Goal: Task Accomplishment & Management: Complete application form

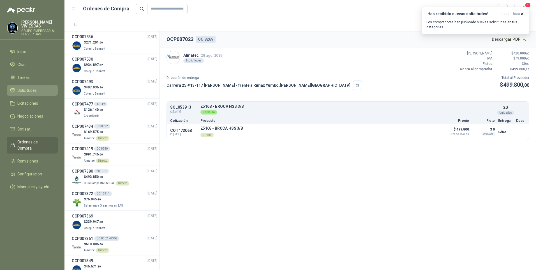
click at [18, 93] on span "Solicitudes" at bounding box center [26, 90] width 19 height 6
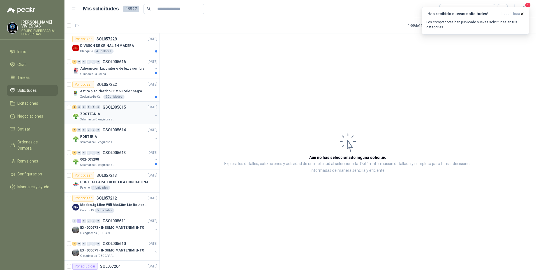
click at [90, 115] on p "ZOOTECNIA" at bounding box center [90, 113] width 20 height 5
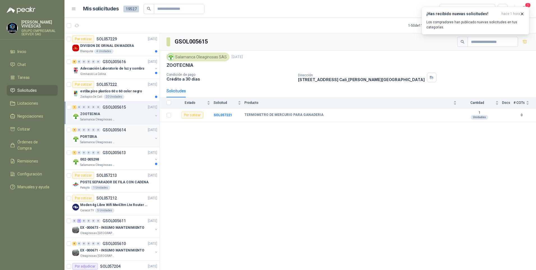
click at [92, 142] on p "Salamanca Oleaginosas SAS" at bounding box center [97, 142] width 35 height 4
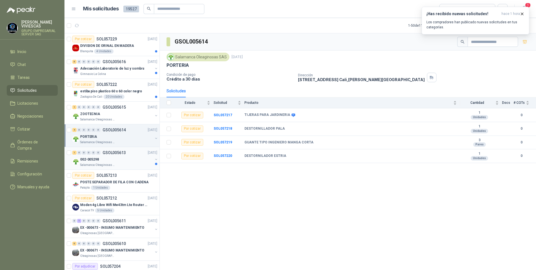
click at [102, 160] on div "002-005298" at bounding box center [116, 159] width 73 height 7
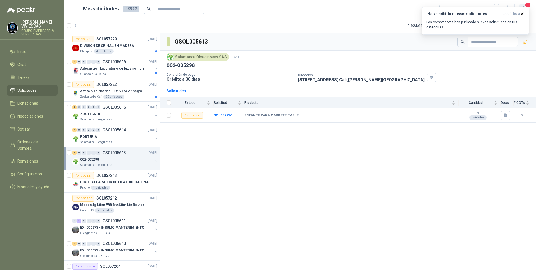
click at [525, 5] on span "1" at bounding box center [528, 5] width 6 height 5
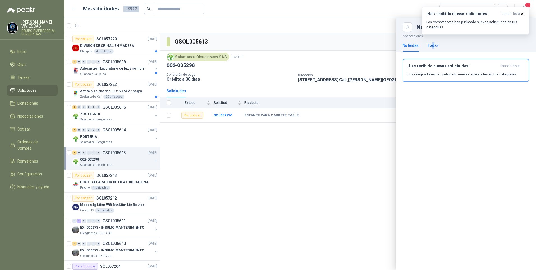
click at [434, 46] on div "Todas" at bounding box center [433, 45] width 11 height 6
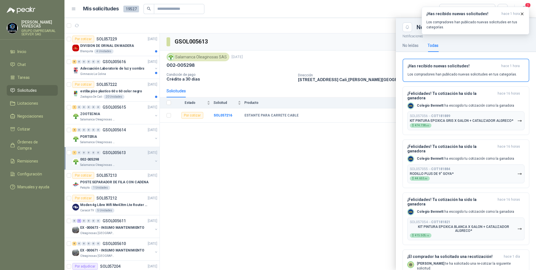
click at [319, 195] on div at bounding box center [301, 144] width 472 height 252
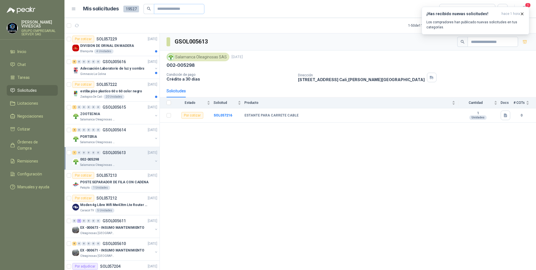
click at [519, 4] on button "1" at bounding box center [524, 9] width 10 height 10
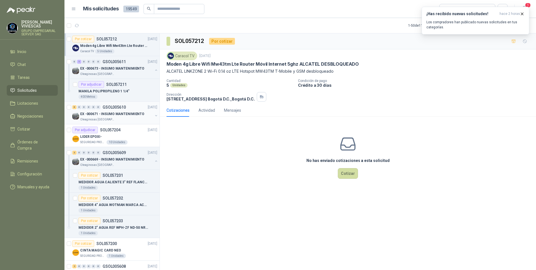
click at [113, 113] on p "EX -000671 - INSUMO MANTENIMIENTO" at bounding box center [112, 113] width 64 height 5
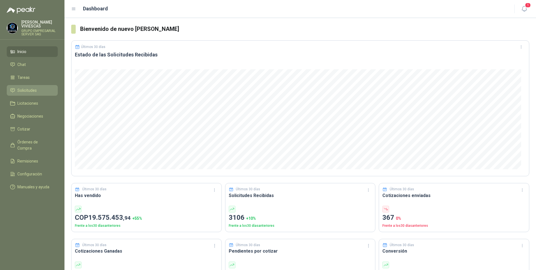
click at [25, 90] on span "Solicitudes" at bounding box center [26, 90] width 19 height 6
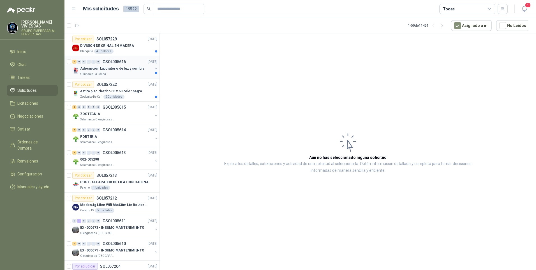
click at [109, 72] on div "Adecuación Laboratorio de luz y sombra" at bounding box center [116, 68] width 73 height 7
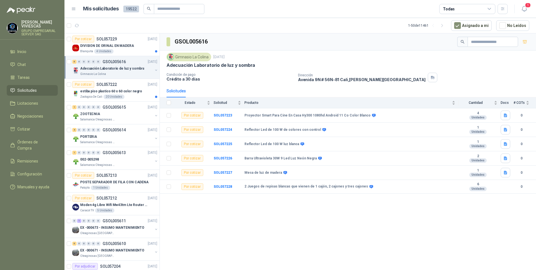
click at [106, 72] on div "Gimnasio La Colina" at bounding box center [116, 74] width 73 height 4
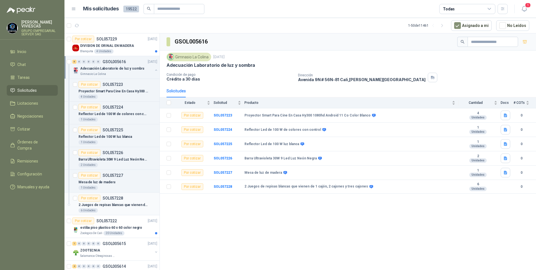
click at [102, 206] on p "2 Juegos de repisas blancas que vienen de 1 cajón, 2 cajones y tres cajones" at bounding box center [114, 204] width 70 height 5
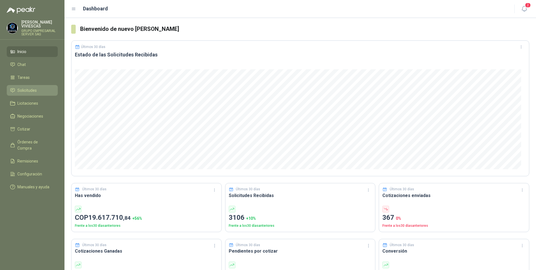
click at [24, 92] on span "Solicitudes" at bounding box center [26, 90] width 19 height 6
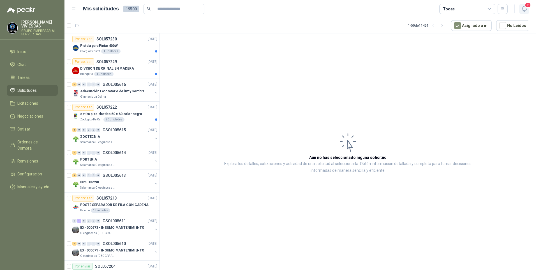
click at [526, 8] on icon "button" at bounding box center [524, 8] width 7 height 7
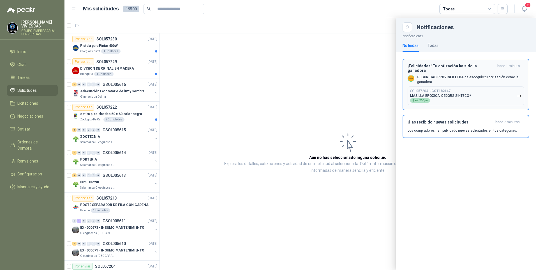
click at [446, 94] on p "MASILLA EPOXICA X 50GRS SINTECO*" at bounding box center [440, 96] width 61 height 4
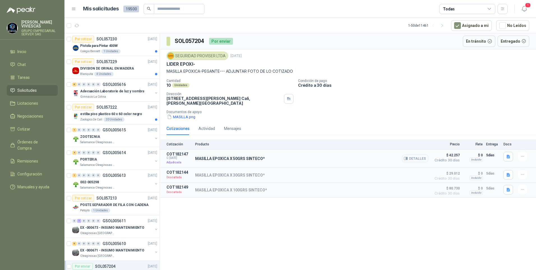
click at [416, 159] on button "Detalles" at bounding box center [415, 159] width 26 height 8
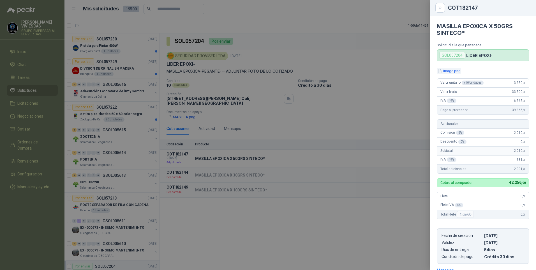
click at [452, 69] on button "image.png" at bounding box center [449, 71] width 24 height 6
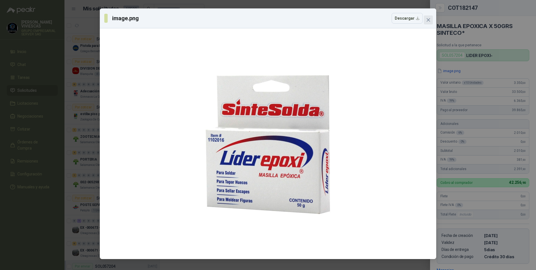
click at [426, 20] on span "Close" at bounding box center [428, 20] width 9 height 4
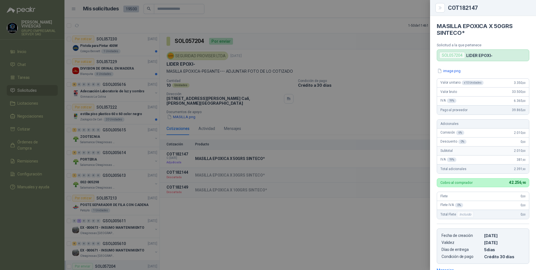
click at [242, 252] on div at bounding box center [268, 135] width 536 height 270
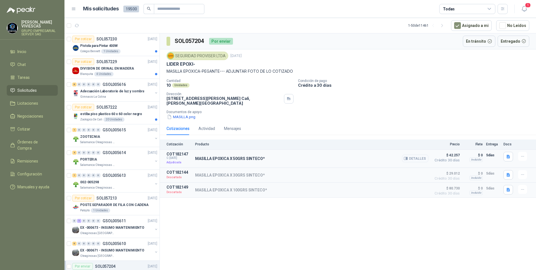
click at [418, 160] on button "Detalles" at bounding box center [415, 159] width 26 height 8
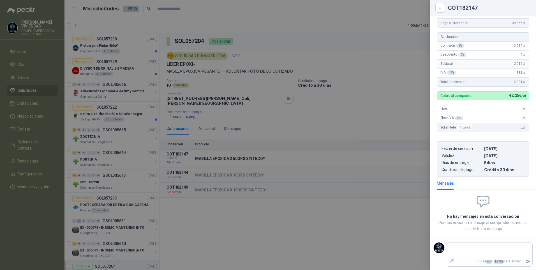
click at [340, 240] on div at bounding box center [268, 135] width 536 height 270
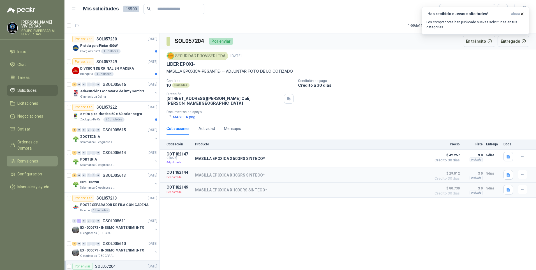
click at [25, 158] on span "Remisiones" at bounding box center [27, 161] width 21 height 6
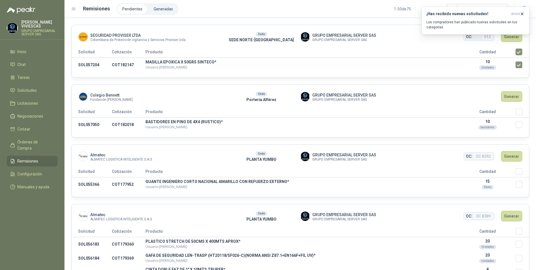
click at [511, 34] on div "¡Has recibido nuevas solicitudes! ahora Los compradores han publicado nuevas so…" at bounding box center [476, 21] width 108 height 28
click at [523, 12] on icon "button" at bounding box center [522, 13] width 5 height 5
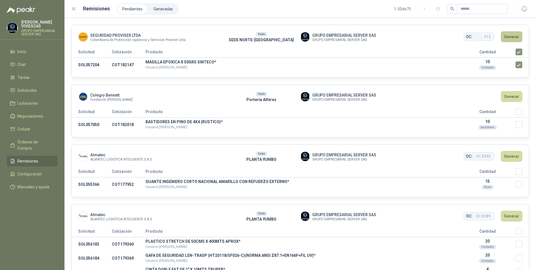
click at [509, 37] on button "Generar" at bounding box center [511, 36] width 21 height 11
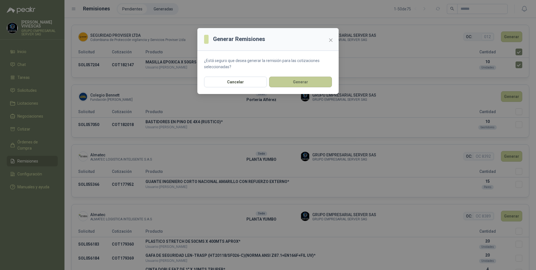
click at [317, 84] on button "Generar" at bounding box center [300, 82] width 63 height 11
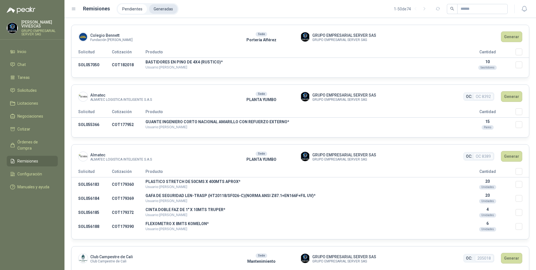
click at [157, 9] on li "Generadas" at bounding box center [163, 9] width 28 height 10
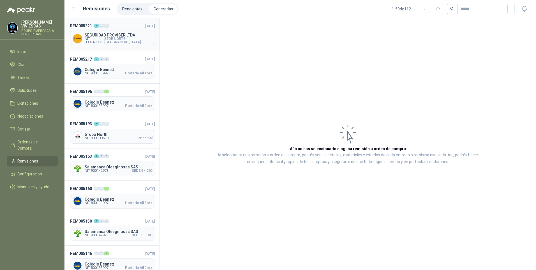
click at [107, 37] on span "SEGURIDAD PROVISER LTDA" at bounding box center [119, 35] width 68 height 4
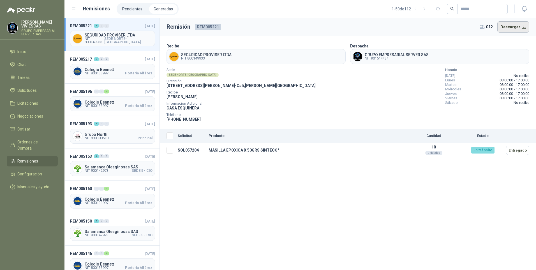
click at [518, 30] on button "Descargar" at bounding box center [514, 26] width 32 height 11
click at [30, 158] on span "Remisiones" at bounding box center [27, 161] width 21 height 6
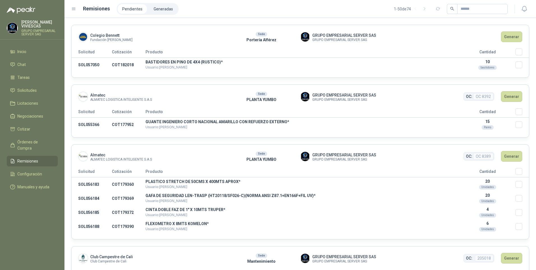
click at [518, 52] on th "Seleccionar/deseleccionar" at bounding box center [522, 53] width 13 height 9
click at [508, 42] on button "Generar" at bounding box center [511, 36] width 21 height 11
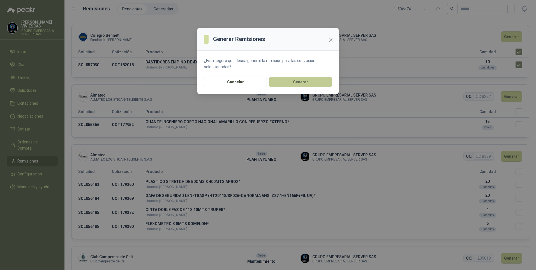
drag, startPoint x: 294, startPoint y: 80, endPoint x: 362, endPoint y: 79, distance: 67.9
click at [294, 81] on button "Generar" at bounding box center [300, 82] width 63 height 11
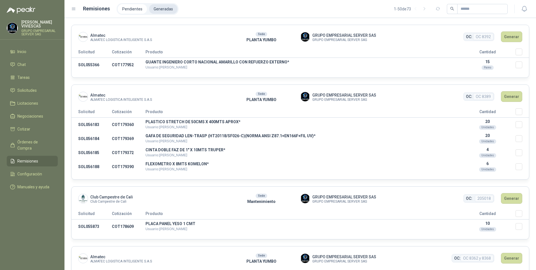
click at [158, 8] on li "Generadas" at bounding box center [163, 9] width 28 height 10
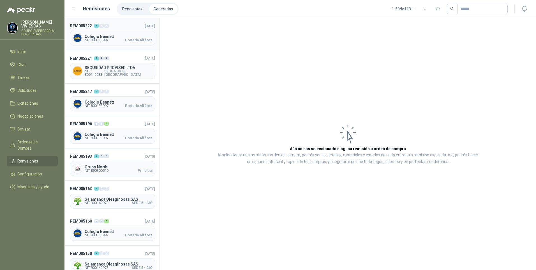
click at [103, 36] on span "Colegio Bennett" at bounding box center [119, 36] width 68 height 4
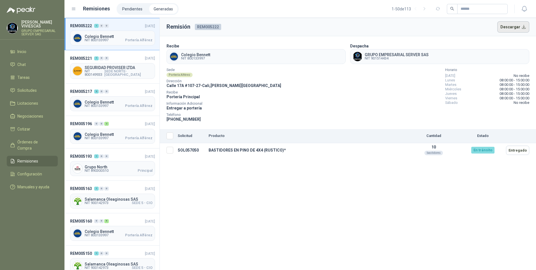
click at [515, 29] on button "Descargar" at bounding box center [514, 26] width 32 height 11
click at [524, 9] on icon "button" at bounding box center [524, 8] width 7 height 7
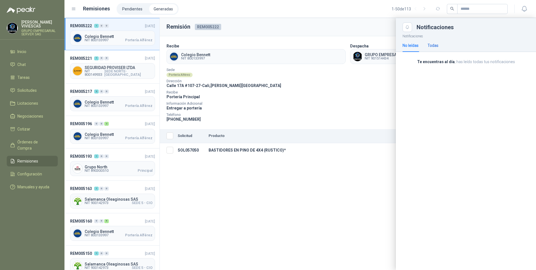
click at [434, 46] on div "Todas" at bounding box center [433, 45] width 11 height 6
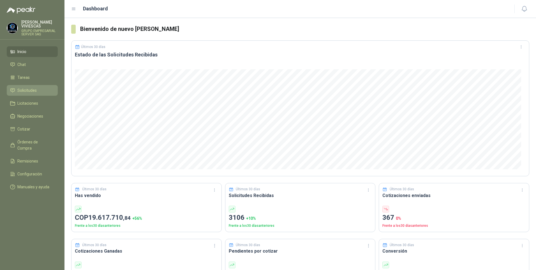
click at [29, 93] on span "Solicitudes" at bounding box center [26, 90] width 19 height 6
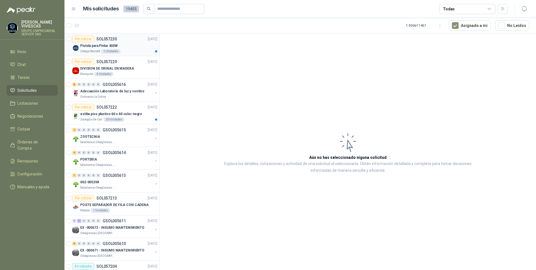
click at [92, 46] on p "Pistola para Pintar 400W" at bounding box center [99, 45] width 38 height 5
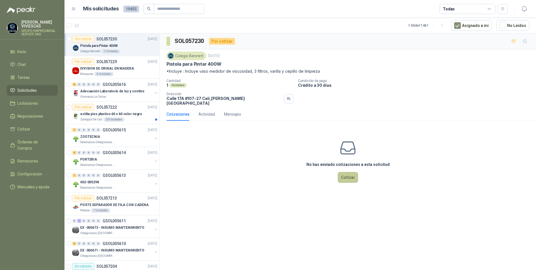
click at [346, 174] on button "Cotizar" at bounding box center [348, 177] width 20 height 11
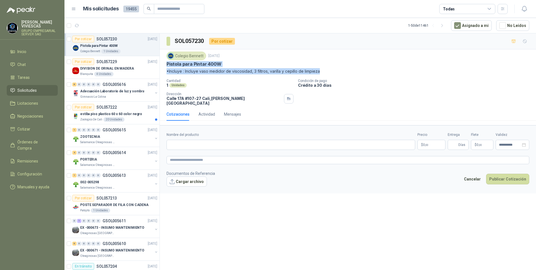
drag, startPoint x: 163, startPoint y: 66, endPoint x: 344, endPoint y: 73, distance: 181.0
click at [344, 73] on div "Colegio [PERSON_NAME] [DATE] Pistola para Pintar 400W •Incluye : Incluye vaso m…" at bounding box center [348, 78] width 376 height 58
copy div "Pistola para Pintar 400W •Incluye : Incluye vaso medidor de viscosidad, 3 filtr…"
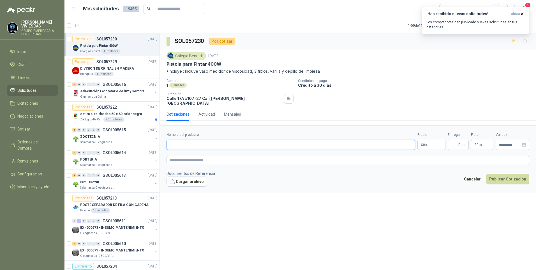
click at [179, 145] on input "Nombre del producto" at bounding box center [291, 145] width 249 height 10
click at [181, 141] on input "Nombre del producto" at bounding box center [291, 145] width 249 height 10
click at [179, 140] on input "Nombre del producto" at bounding box center [291, 145] width 249 height 10
type input "*"
type input "**********"
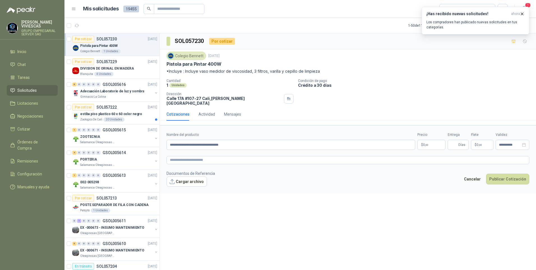
click at [434, 142] on body "[PERSON_NAME] GRUPO EMPRESARIAL SERVER SAS Inicio Chat Tareas Solicitudes Licit…" at bounding box center [268, 135] width 536 height 270
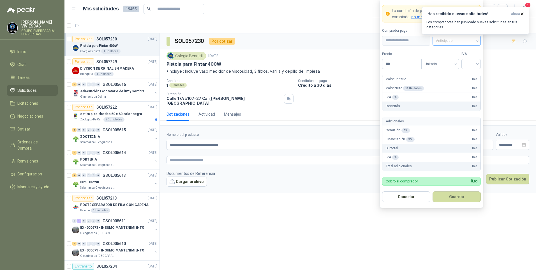
click at [450, 40] on span "Anticipado" at bounding box center [457, 40] width 42 height 8
drag, startPoint x: 458, startPoint y: 60, endPoint x: 429, endPoint y: 67, distance: 29.1
click at [457, 60] on div "Crédito a 30 días" at bounding box center [456, 61] width 39 height 6
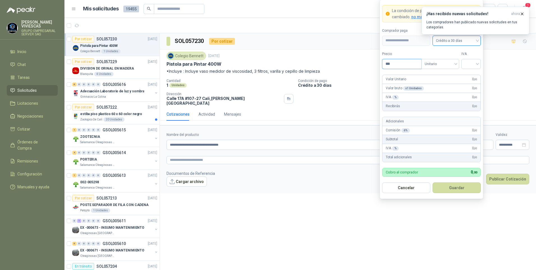
click at [398, 63] on input "***" at bounding box center [402, 64] width 39 height 10
type input "*********"
click at [470, 63] on input "search" at bounding box center [471, 63] width 13 height 8
click at [471, 73] on div "19%" at bounding box center [471, 75] width 10 height 6
click at [453, 190] on button "Guardar" at bounding box center [457, 187] width 48 height 11
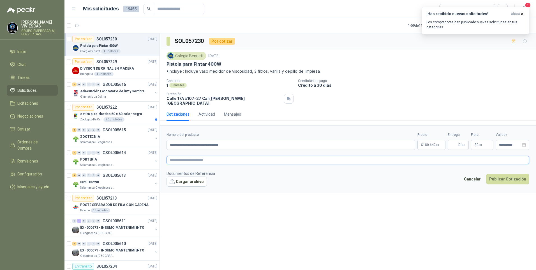
click at [186, 156] on textarea at bounding box center [348, 160] width 363 height 8
click at [183, 176] on button "Cargar archivo" at bounding box center [187, 181] width 40 height 10
click at [180, 188] on span "15382.pdf" at bounding box center [190, 190] width 37 height 5
click at [180, 188] on link "15382.pdf" at bounding box center [190, 190] width 37 height 5
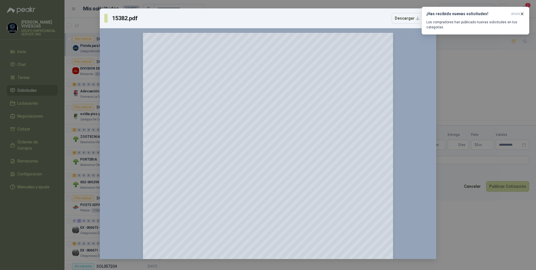
click at [474, 242] on div "15382.pdf Descargar 150 %" at bounding box center [268, 135] width 536 height 270
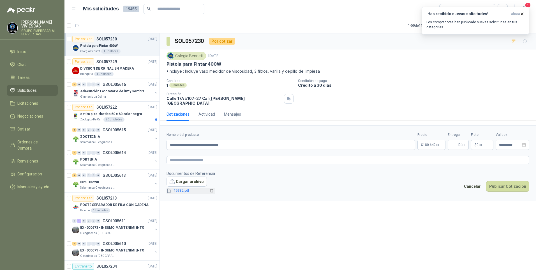
click at [180, 188] on link "15382.pdf" at bounding box center [190, 190] width 37 height 5
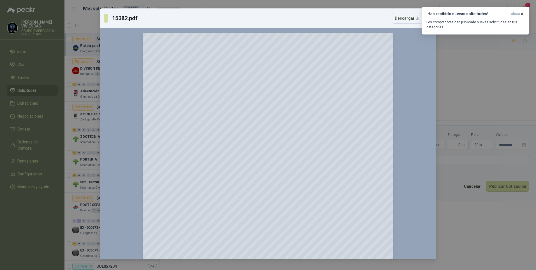
click at [497, 245] on div "15382.pdf Descargar 150 %" at bounding box center [268, 135] width 536 height 270
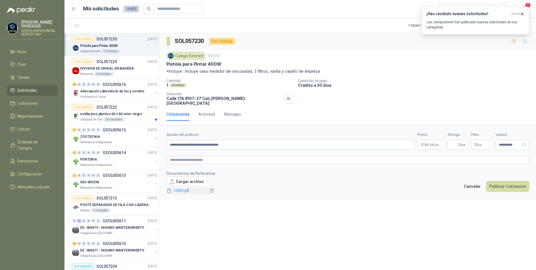
click at [178, 188] on link "15382.pdf" at bounding box center [190, 190] width 37 height 5
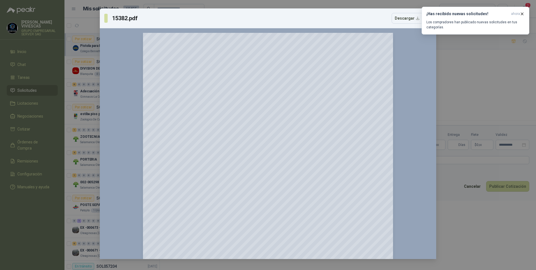
click at [487, 106] on div "15382.pdf Descargar 150 %" at bounding box center [268, 135] width 536 height 270
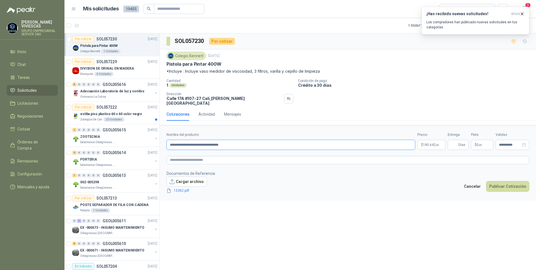
click at [217, 140] on input "**********" at bounding box center [291, 145] width 249 height 10
click at [253, 141] on input "**********" at bounding box center [291, 145] width 249 height 10
type input "**********"
click at [455, 141] on input "Entrega" at bounding box center [454, 145] width 6 height 10
type input "*"
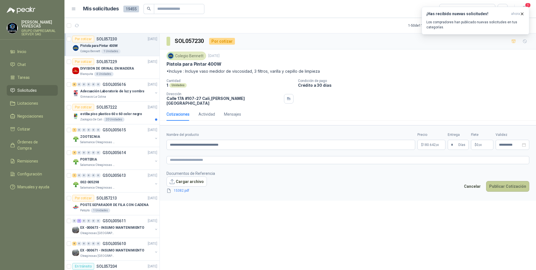
click at [509, 181] on button "Publicar Cotización" at bounding box center [507, 186] width 43 height 11
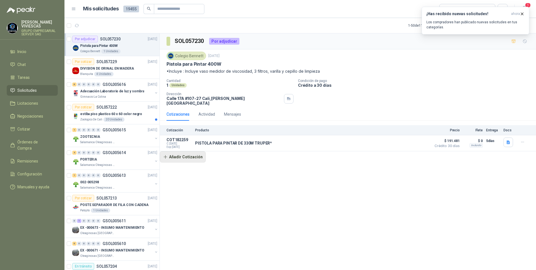
click at [186, 153] on button "Añadir Cotización" at bounding box center [183, 156] width 46 height 11
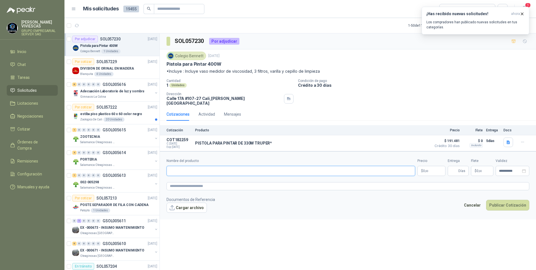
click at [176, 166] on input "Nombre del producto" at bounding box center [291, 171] width 249 height 10
type input "**********"
drag, startPoint x: 172, startPoint y: 169, endPoint x: 143, endPoint y: 169, distance: 29.7
click at [132, 169] on div "Por adjudicar SOL057230 [DATE] Pistola para Pintar 400W Colegio [PERSON_NAME] 1…" at bounding box center [301, 152] width 472 height 239
paste input "**********"
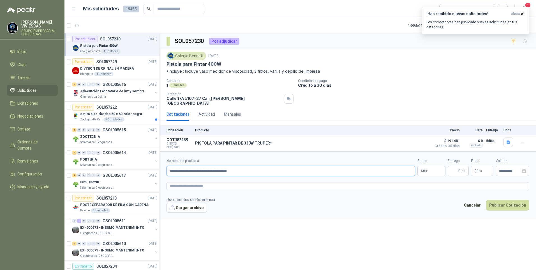
click at [247, 167] on input "**********" at bounding box center [291, 171] width 249 height 10
type input "**********"
click at [432, 168] on body "[PERSON_NAME] GRUPO EMPRESARIAL SERVER SAS Inicio Chat Tareas Solicitudes Licit…" at bounding box center [268, 135] width 536 height 270
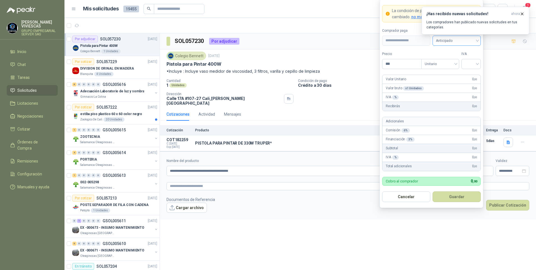
click at [456, 42] on span "Anticipado" at bounding box center [457, 40] width 42 height 8
drag, startPoint x: 460, startPoint y: 58, endPoint x: 441, endPoint y: 71, distance: 22.9
click at [459, 59] on div "Crédito a 30 días" at bounding box center [456, 61] width 39 height 6
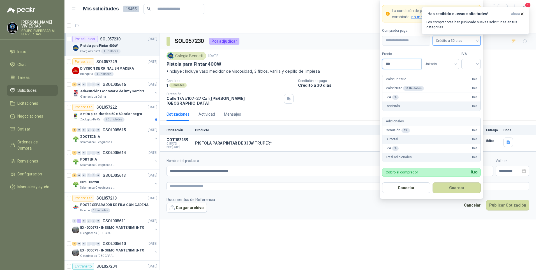
click at [399, 62] on input "***" at bounding box center [402, 64] width 39 height 10
type input "*********"
click at [471, 62] on input "search" at bounding box center [471, 63] width 13 height 8
click at [471, 74] on div "19%" at bounding box center [471, 75] width 10 height 6
click at [468, 188] on button "Guardar" at bounding box center [457, 187] width 48 height 11
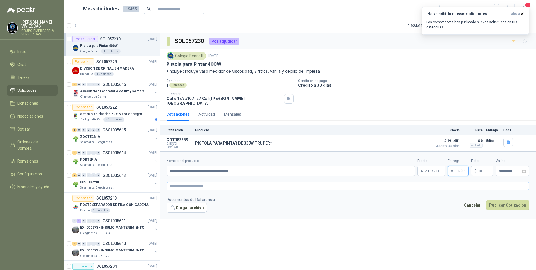
type input "*"
drag, startPoint x: 209, startPoint y: 183, endPoint x: 228, endPoint y: 187, distance: 19.4
click at [209, 182] on textarea at bounding box center [348, 186] width 363 height 8
click at [179, 182] on textarea at bounding box center [348, 186] width 363 height 8
click at [187, 214] on link "image.png" at bounding box center [190, 216] width 37 height 5
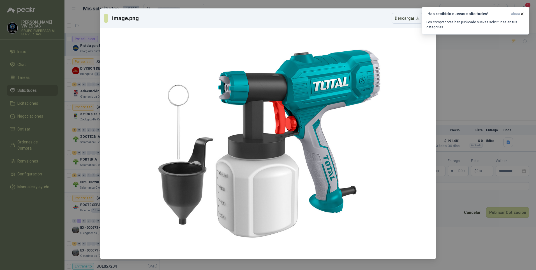
click at [464, 228] on div "image.png Descargar" at bounding box center [268, 135] width 536 height 270
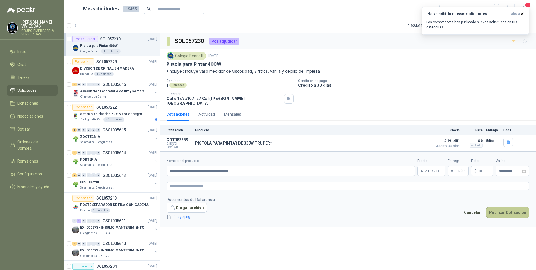
click at [498, 209] on button "Publicar Cotización" at bounding box center [507, 212] width 43 height 11
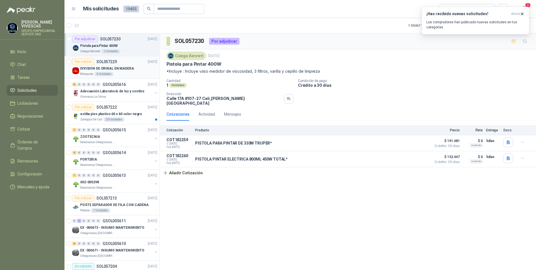
click at [95, 69] on p "DIVISION DE ORINAL EN MADERA" at bounding box center [107, 68] width 54 height 5
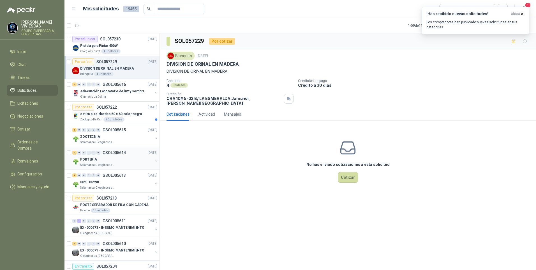
click at [88, 161] on p "PORTERIA" at bounding box center [88, 159] width 17 height 5
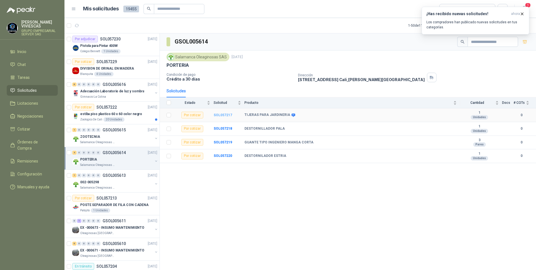
click at [225, 115] on b "SOL057217" at bounding box center [223, 115] width 19 height 4
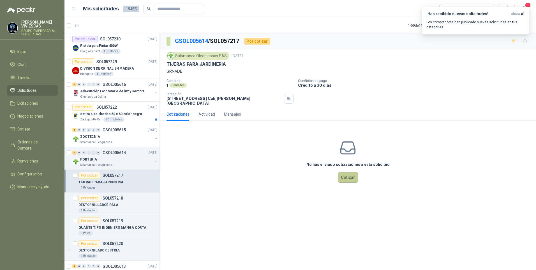
drag, startPoint x: 340, startPoint y: 166, endPoint x: 346, endPoint y: 171, distance: 7.7
click at [346, 171] on div "No has enviado cotizaciones a esta solicitud Cotizar" at bounding box center [348, 161] width 376 height 72
drag, startPoint x: 346, startPoint y: 171, endPoint x: 354, endPoint y: 175, distance: 9.2
click at [354, 175] on button "Cotizar" at bounding box center [348, 177] width 20 height 11
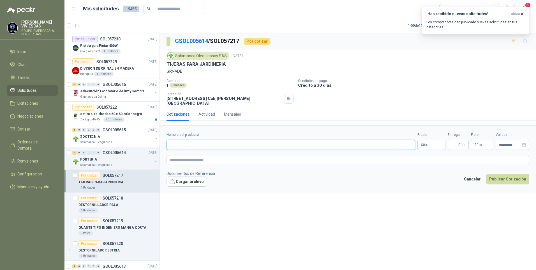
click at [197, 145] on input "Nombre del producto" at bounding box center [291, 145] width 249 height 10
type input "**********"
click at [429, 143] on span ",00" at bounding box center [426, 144] width 3 height 3
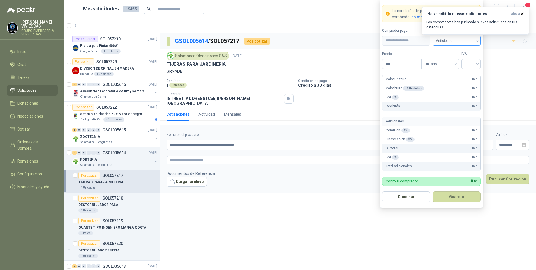
click at [472, 43] on span "Anticipado" at bounding box center [457, 40] width 42 height 8
drag, startPoint x: 457, startPoint y: 63, endPoint x: 425, endPoint y: 68, distance: 32.9
click at [457, 63] on div "Crédito a 30 días" at bounding box center [456, 61] width 39 height 6
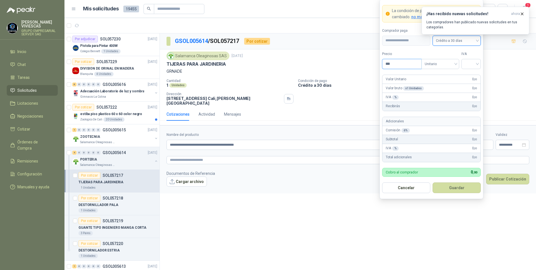
drag, startPoint x: 394, startPoint y: 63, endPoint x: 399, endPoint y: 66, distance: 4.8
click at [394, 63] on input "***" at bounding box center [402, 64] width 39 height 10
type input "********"
click at [476, 62] on input "search" at bounding box center [471, 63] width 13 height 8
click at [471, 74] on div "19%" at bounding box center [471, 75] width 10 height 6
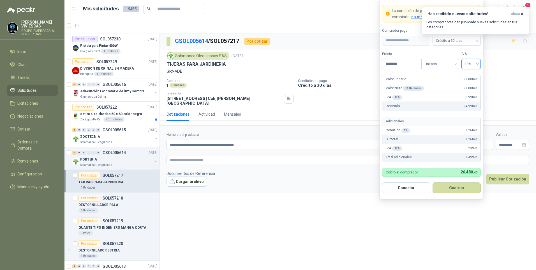
drag, startPoint x: 459, startPoint y: 187, endPoint x: 465, endPoint y: 183, distance: 7.0
click at [459, 188] on button "Guardar" at bounding box center [457, 187] width 48 height 11
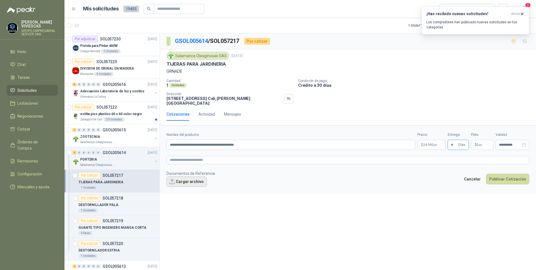
type input "*"
click at [183, 176] on button "Cargar archivo" at bounding box center [187, 181] width 40 height 10
click at [181, 188] on link "23060.pdf" at bounding box center [190, 190] width 37 height 5
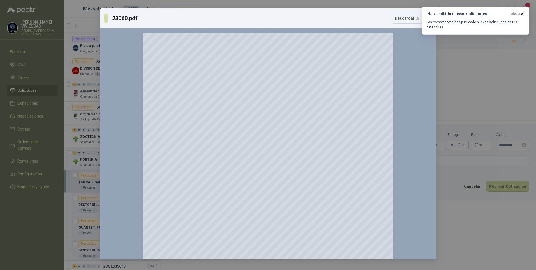
click at [479, 240] on div "23060.pdf Descargar 150 %" at bounding box center [268, 135] width 536 height 270
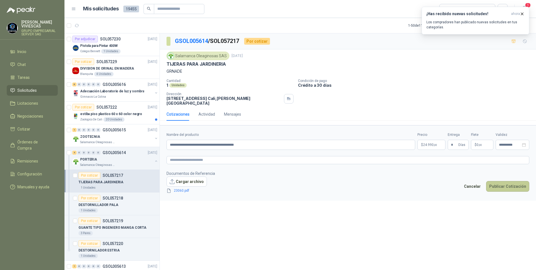
click at [508, 181] on button "Publicar Cotización" at bounding box center [507, 186] width 43 height 11
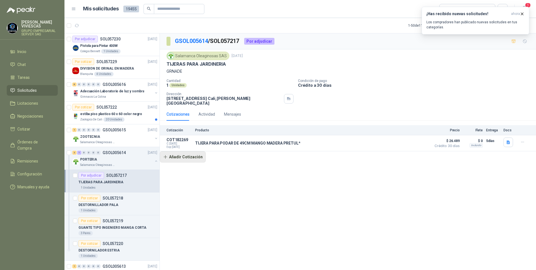
click at [185, 154] on button "Añadir Cotización" at bounding box center [183, 156] width 46 height 11
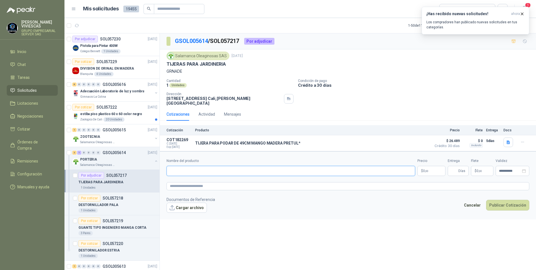
click at [185, 166] on input "Nombre del producto" at bounding box center [291, 171] width 249 height 10
type input "**********"
click at [434, 166] on p "$ 0 ,00" at bounding box center [432, 171] width 28 height 10
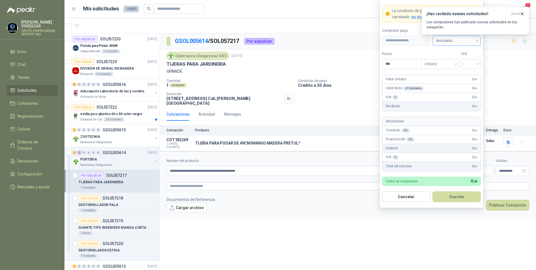
click at [445, 40] on span "Anticipado" at bounding box center [457, 40] width 42 height 8
drag, startPoint x: 459, startPoint y: 61, endPoint x: 432, endPoint y: 60, distance: 26.9
click at [458, 61] on div "Crédito a 30 días" at bounding box center [456, 61] width 39 height 6
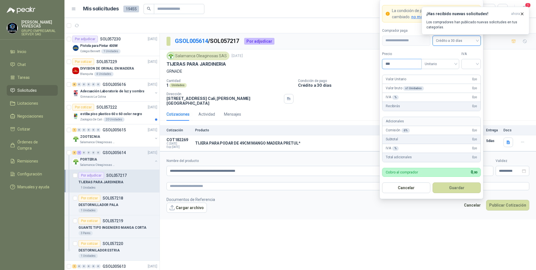
click at [402, 66] on input "***" at bounding box center [402, 64] width 39 height 10
click at [475, 68] on span at bounding box center [471, 64] width 13 height 10
type input "********"
click at [475, 75] on div "19%" at bounding box center [471, 75] width 10 height 6
click at [463, 186] on button "Guardar" at bounding box center [457, 187] width 48 height 11
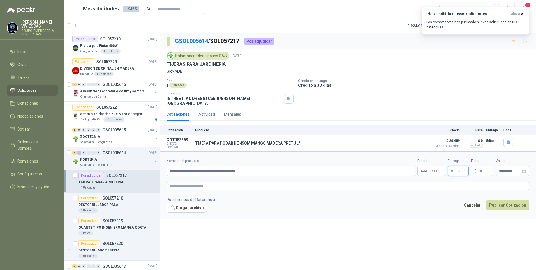
type input "*"
click at [227, 235] on div "**********" at bounding box center [348, 152] width 376 height 238
click at [178, 182] on textarea at bounding box center [348, 186] width 363 height 8
click at [179, 202] on button "Cargar archivo" at bounding box center [187, 207] width 40 height 10
click at [181, 216] on form "**********" at bounding box center [348, 188] width 376 height 75
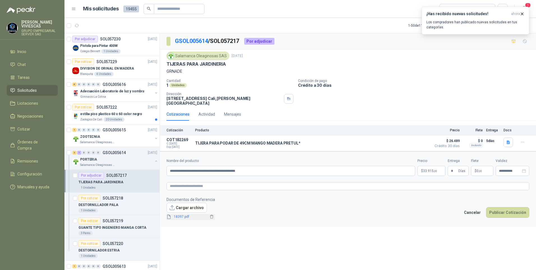
click at [178, 214] on link "18397.pdf" at bounding box center [190, 216] width 37 height 5
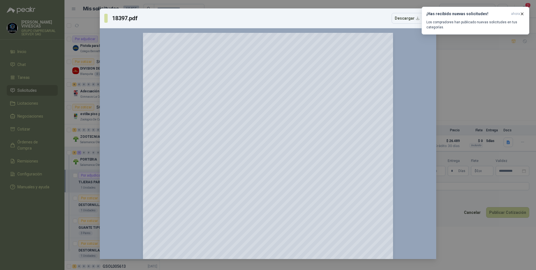
click at [482, 241] on div "18397.pdf Descargar 150 %" at bounding box center [268, 135] width 536 height 270
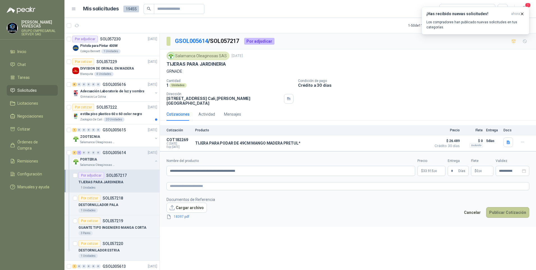
click at [510, 207] on button "Publicar Cotización" at bounding box center [507, 212] width 43 height 11
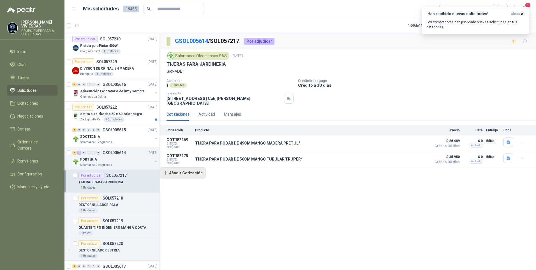
click at [185, 170] on button "Añadir Cotización" at bounding box center [183, 172] width 46 height 11
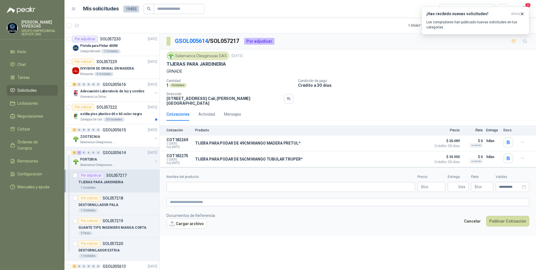
click at [169, 177] on div "Nombre del producto" at bounding box center [291, 183] width 249 height 18
click at [176, 183] on input "Nombre del producto" at bounding box center [291, 187] width 249 height 10
drag, startPoint x: 186, startPoint y: 181, endPoint x: 185, endPoint y: 178, distance: 3.1
click at [185, 182] on input "Nombre del producto" at bounding box center [291, 187] width 249 height 10
click at [253, 183] on input "**********" at bounding box center [291, 187] width 249 height 10
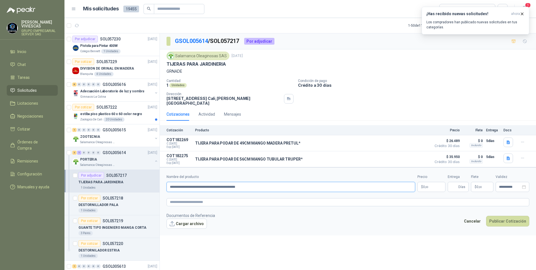
type input "**********"
click at [430, 184] on body "[PERSON_NAME] GRUPO EMPRESARIAL SERVER SAS Inicio Chat Tareas Solicitudes Licit…" at bounding box center [268, 135] width 536 height 270
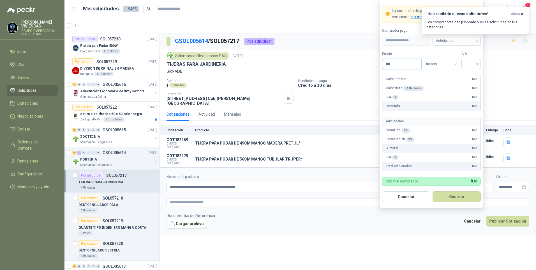
click at [398, 63] on input "***" at bounding box center [402, 64] width 39 height 10
click at [458, 44] on span "Anticipado" at bounding box center [457, 40] width 42 height 8
drag, startPoint x: 455, startPoint y: 61, endPoint x: 431, endPoint y: 75, distance: 27.5
click at [455, 62] on div "Crédito a 30 días" at bounding box center [456, 61] width 39 height 6
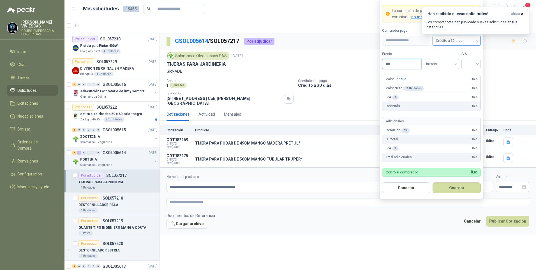
click at [395, 62] on input "***" at bounding box center [402, 64] width 39 height 10
type input "********"
click at [475, 61] on input "search" at bounding box center [471, 63] width 13 height 8
click at [469, 75] on div "19%" at bounding box center [471, 75] width 10 height 6
click at [456, 186] on button "Guardar" at bounding box center [457, 187] width 48 height 11
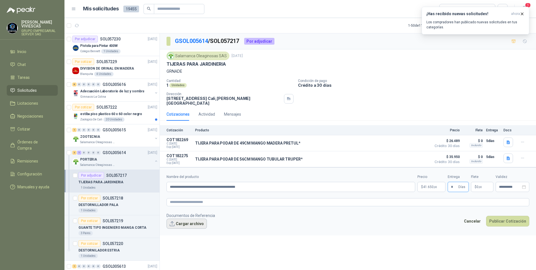
type input "*"
click at [195, 218] on button "Cargar archivo" at bounding box center [187, 223] width 40 height 10
click at [514, 218] on footer "Documentos de Referencia Cargar archivo 18398.pdf Cancelar Publicar Cotización" at bounding box center [348, 224] width 363 height 24
click at [514, 223] on button "Publicar Cotización" at bounding box center [507, 228] width 43 height 11
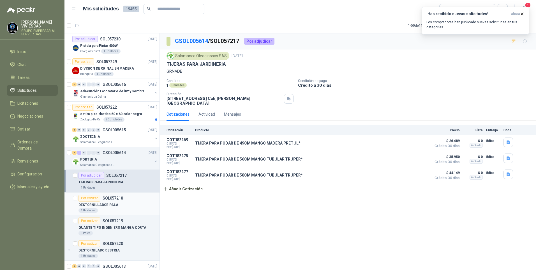
click at [109, 204] on p "DESTORNILLADOR PALA" at bounding box center [99, 204] width 40 height 5
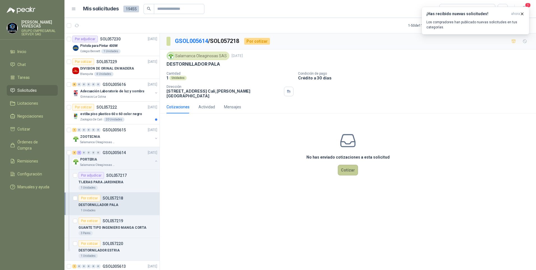
click at [343, 166] on button "Cotizar" at bounding box center [348, 170] width 20 height 11
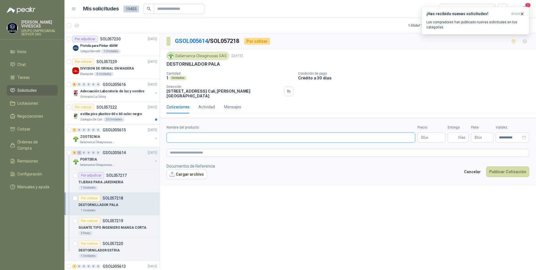
click at [193, 133] on input "Nombre del producto" at bounding box center [291, 137] width 249 height 10
type input "**********"
click at [178, 149] on textarea at bounding box center [348, 153] width 363 height 8
click at [184, 182] on div "image.png" at bounding box center [191, 183] width 49 height 6
click at [183, 181] on link "image.png" at bounding box center [190, 183] width 37 height 5
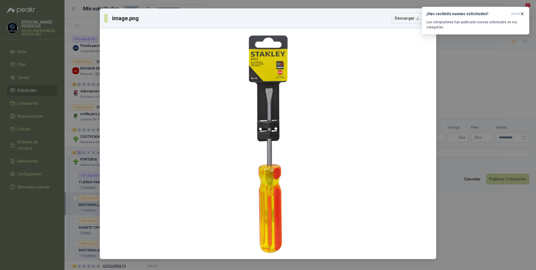
click at [488, 241] on div "image.png Descargar" at bounding box center [268, 135] width 536 height 270
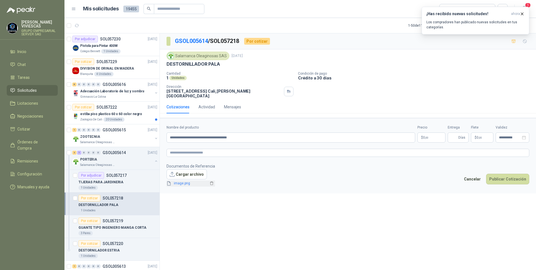
click at [181, 181] on link "image.png" at bounding box center [190, 183] width 37 height 5
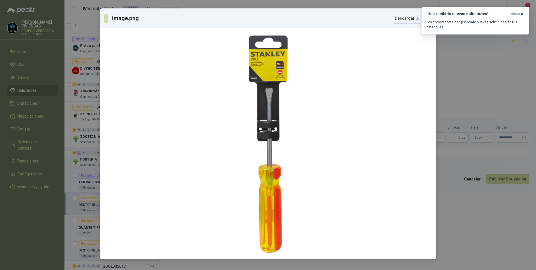
click at [479, 226] on div "image.png Descargar" at bounding box center [268, 135] width 536 height 270
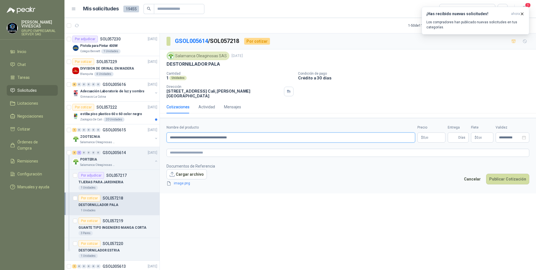
click at [256, 133] on input "**********" at bounding box center [291, 137] width 249 height 10
click at [428, 133] on body "[PERSON_NAME] GRUPO EMPRESARIAL SERVER SAS Inicio Chat Tareas Solicitudes Licit…" at bounding box center [268, 135] width 536 height 270
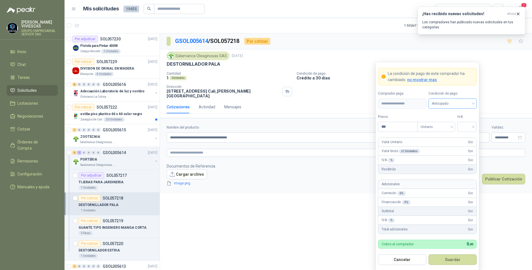
click at [448, 103] on span "Anticipado" at bounding box center [453, 103] width 42 height 8
click at [455, 121] on div "Crédito a 30 días" at bounding box center [452, 124] width 46 height 9
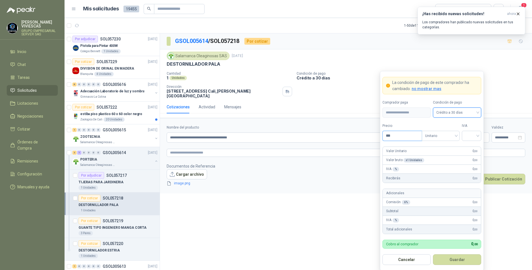
click at [413, 135] on input "***" at bounding box center [402, 136] width 39 height 10
type input "********"
click at [469, 132] on input "search" at bounding box center [471, 135] width 13 height 8
click at [472, 145] on div "19%" at bounding box center [471, 147] width 17 height 9
click at [450, 259] on button "Guardar" at bounding box center [457, 259] width 48 height 11
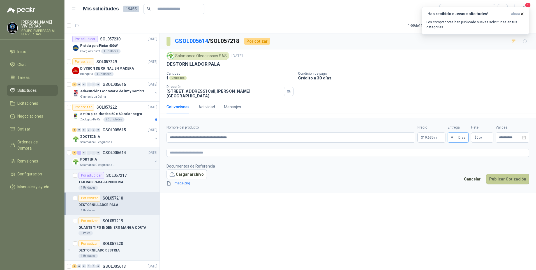
type input "*"
click at [503, 178] on button "Publicar Cotización" at bounding box center [507, 179] width 43 height 11
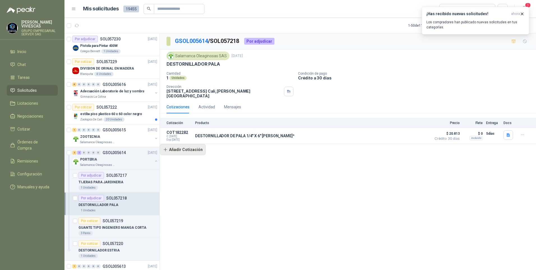
click at [187, 144] on button "Añadir Cotización" at bounding box center [183, 149] width 46 height 11
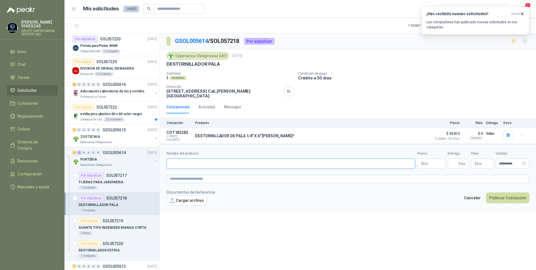
click at [183, 160] on input "Nombre del producto" at bounding box center [291, 163] width 249 height 10
type input "**********"
click at [430, 162] on p "$ 0 ,00" at bounding box center [432, 163] width 28 height 10
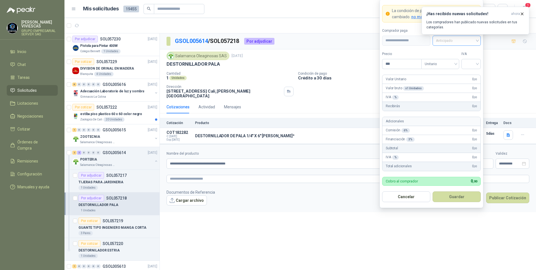
click at [472, 40] on span "Anticipado" at bounding box center [457, 40] width 42 height 8
click at [453, 60] on div "Crédito a 30 días" at bounding box center [456, 61] width 39 height 6
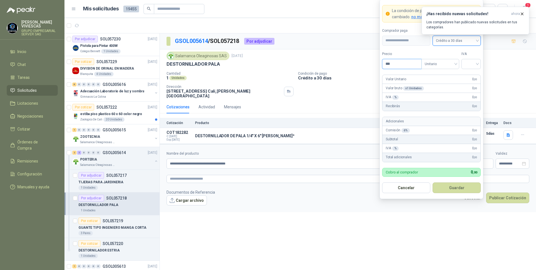
click at [403, 65] on input "***" at bounding box center [402, 64] width 39 height 10
click at [391, 63] on input "*******" at bounding box center [402, 64] width 39 height 10
type input "*******"
click at [472, 63] on input "search" at bounding box center [471, 63] width 13 height 8
click at [469, 77] on div "19%" at bounding box center [471, 75] width 10 height 6
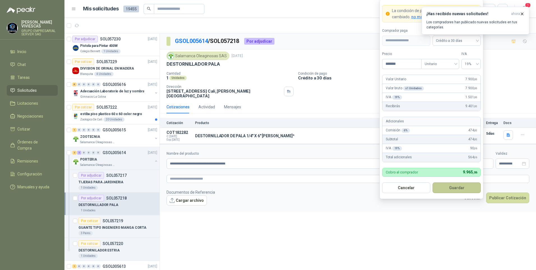
click at [456, 186] on button "Guardar" at bounding box center [457, 187] width 48 height 11
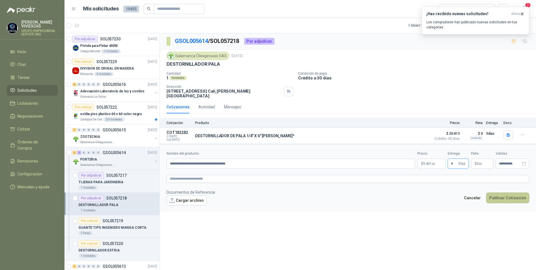
type input "*"
click at [507, 194] on button "Publicar Cotización" at bounding box center [507, 197] width 43 height 11
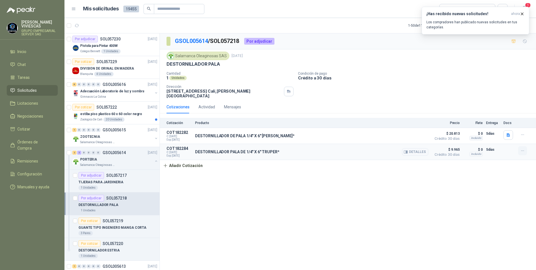
click at [523, 148] on icon "button" at bounding box center [523, 150] width 5 height 5
drag, startPoint x: 499, startPoint y: 124, endPoint x: 496, endPoint y: 121, distance: 3.8
click at [498, 124] on button "Editar" at bounding box center [511, 124] width 45 height 9
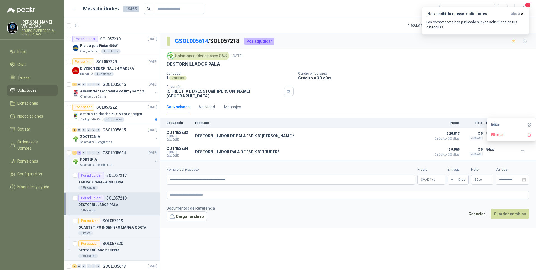
type input "**********"
type input "*"
click at [297, 146] on div "DESTORNILLADOR PALA DE 1/4" X 6" TRUPER* Detalles" at bounding box center [311, 151] width 233 height 11
click at [420, 148] on button "Detalles" at bounding box center [415, 152] width 26 height 8
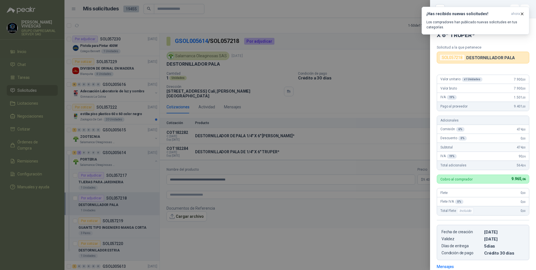
scroll to position [80, 0]
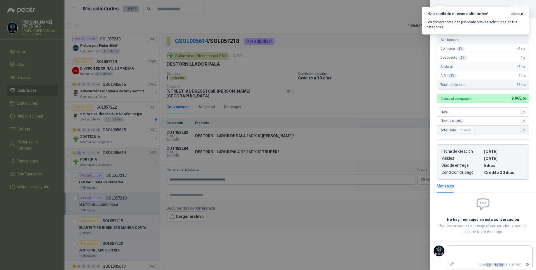
click at [351, 141] on div at bounding box center [268, 135] width 536 height 270
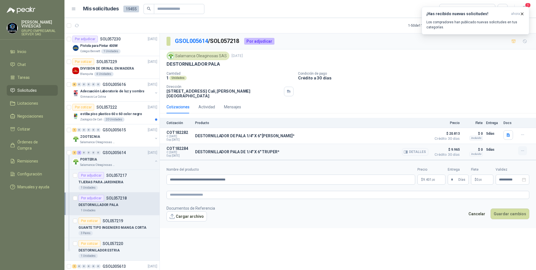
click at [523, 148] on icon "button" at bounding box center [523, 150] width 5 height 5
click at [494, 121] on button "Editar" at bounding box center [511, 124] width 45 height 9
click at [494, 125] on button "Editar" at bounding box center [511, 124] width 45 height 9
click at [496, 126] on button "Editar" at bounding box center [511, 124] width 45 height 9
click at [505, 152] on div at bounding box center [509, 151] width 11 height 11
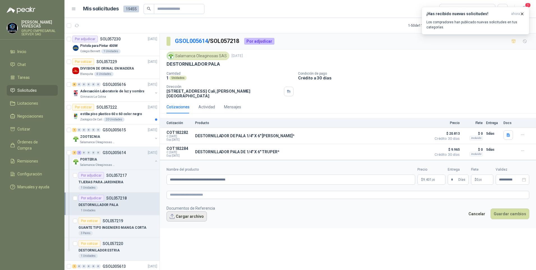
click at [188, 215] on button "Cargar archivo" at bounding box center [187, 216] width 40 height 10
click at [516, 216] on button "Guardar cambios" at bounding box center [510, 221] width 39 height 11
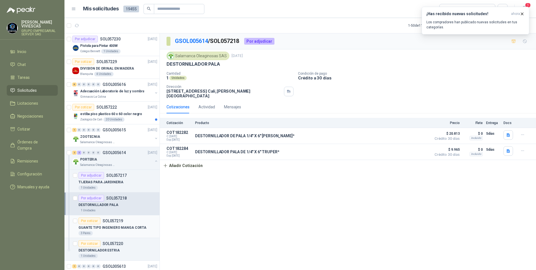
click at [98, 229] on p "GUANTE TIPO INGENIERO MANGA CORTA" at bounding box center [113, 227] width 68 height 5
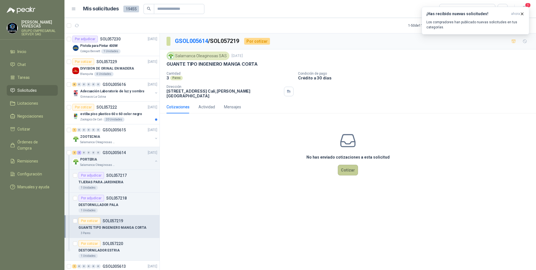
click at [346, 168] on button "Cotizar" at bounding box center [348, 170] width 20 height 11
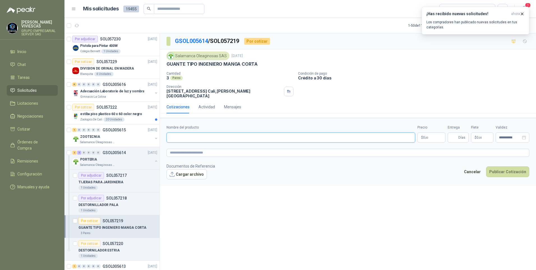
click at [178, 133] on input "Nombre del producto" at bounding box center [291, 137] width 249 height 10
click at [233, 133] on input "**********" at bounding box center [291, 137] width 249 height 10
type input "**********"
click at [184, 149] on textarea at bounding box center [348, 153] width 363 height 8
click at [186, 181] on link "image.png" at bounding box center [190, 183] width 37 height 5
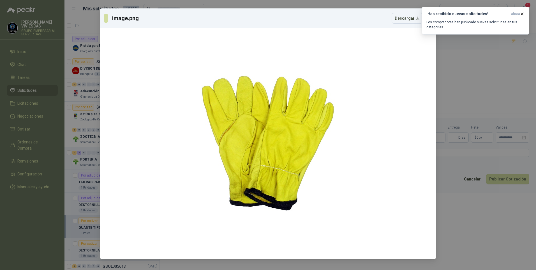
click at [507, 238] on div "image.png Descargar" at bounding box center [268, 135] width 536 height 270
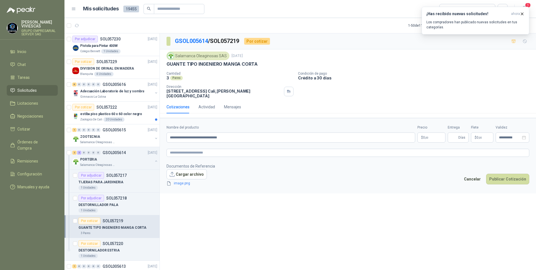
click at [433, 135] on body "[PERSON_NAME] GRUPO EMPRESARIAL SERVER SAS Inicio Chat Tareas Solicitudes Licit…" at bounding box center [268, 135] width 536 height 270
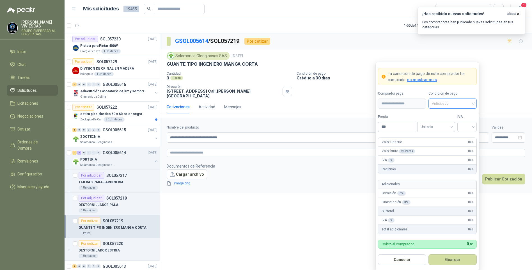
click at [446, 102] on span "Anticipado" at bounding box center [453, 103] width 42 height 8
drag, startPoint x: 451, startPoint y: 123, endPoint x: 412, endPoint y: 131, distance: 39.7
click at [451, 124] on div "Crédito a 30 días" at bounding box center [452, 124] width 39 height 6
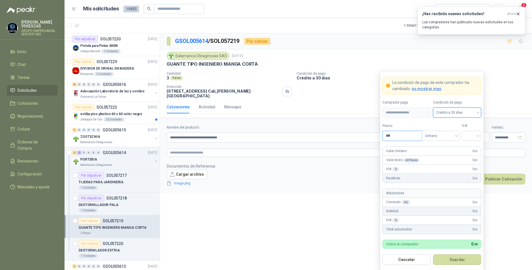
drag, startPoint x: 399, startPoint y: 137, endPoint x: 403, endPoint y: 135, distance: 5.3
click at [399, 137] on input "***" at bounding box center [402, 136] width 39 height 10
type input "*******"
drag, startPoint x: 472, startPoint y: 133, endPoint x: 472, endPoint y: 147, distance: 13.7
click at [473, 133] on input "search" at bounding box center [471, 135] width 13 height 8
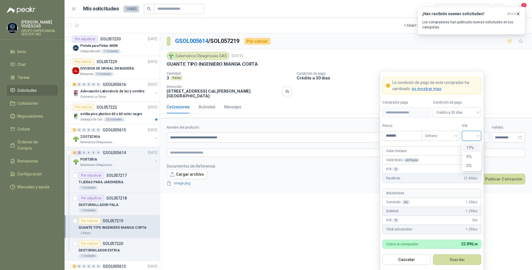
click at [472, 149] on div "19%" at bounding box center [471, 147] width 10 height 6
click at [451, 258] on button "Guardar" at bounding box center [457, 259] width 48 height 11
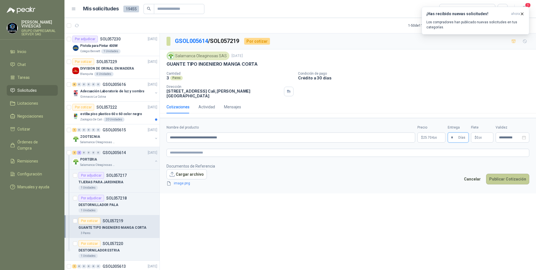
type input "*"
click at [517, 176] on button "Publicar Cotización" at bounding box center [507, 179] width 43 height 11
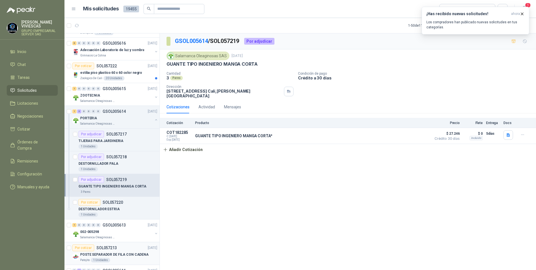
scroll to position [56, 0]
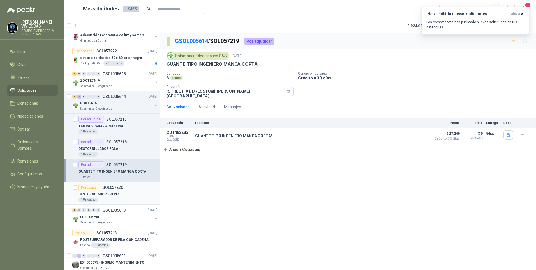
click at [104, 193] on p "DESTORNILADOR ESTRIA" at bounding box center [99, 194] width 41 height 5
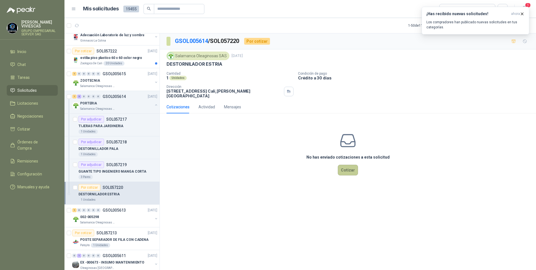
click at [347, 165] on button "Cotizar" at bounding box center [348, 170] width 20 height 11
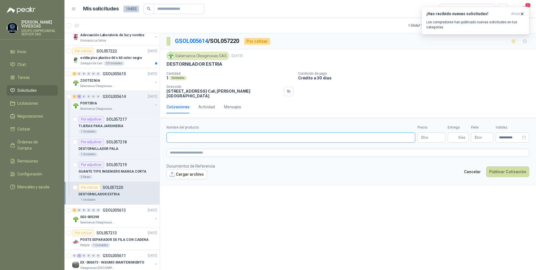
click at [183, 134] on input "Nombre del producto" at bounding box center [291, 137] width 249 height 10
drag, startPoint x: 185, startPoint y: 137, endPoint x: 185, endPoint y: 132, distance: 5.1
click at [185, 137] on input "Nombre del producto" at bounding box center [291, 137] width 249 height 10
click at [220, 132] on input "**********" at bounding box center [291, 137] width 249 height 10
click at [222, 135] on input "**********" at bounding box center [291, 137] width 249 height 10
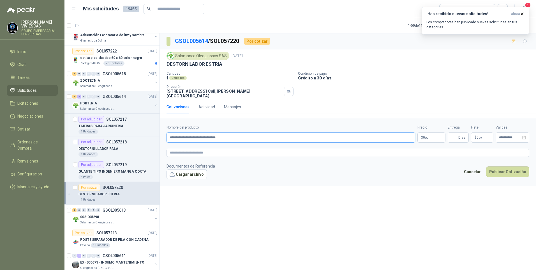
click at [220, 133] on input "**********" at bounding box center [291, 137] width 249 height 10
click at [234, 133] on input "**********" at bounding box center [291, 137] width 249 height 10
type input "**********"
click at [425, 132] on body "[PERSON_NAME] GRUPO EMPRESARIAL SERVER SAS Inicio Chat Tareas Solicitudes Licit…" at bounding box center [268, 135] width 536 height 270
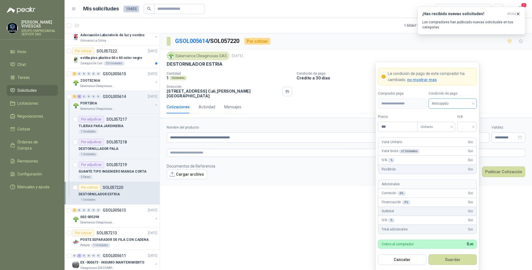
click at [446, 104] on span "Anticipado" at bounding box center [453, 103] width 42 height 8
drag, startPoint x: 451, startPoint y: 125, endPoint x: 436, endPoint y: 127, distance: 14.8
click at [450, 125] on div "Crédito a 30 días" at bounding box center [452, 124] width 39 height 6
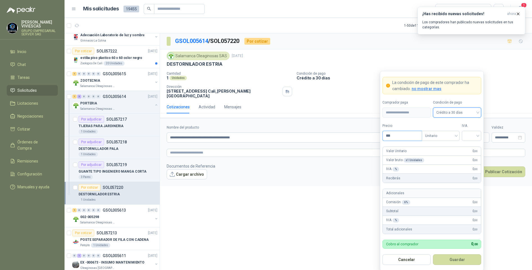
click at [401, 136] on input "***" at bounding box center [402, 136] width 39 height 10
type input "********"
click at [474, 134] on input "search" at bounding box center [471, 135] width 13 height 8
click at [468, 149] on div "19%" at bounding box center [471, 147] width 10 height 6
click at [455, 262] on button "Guardar" at bounding box center [457, 259] width 48 height 11
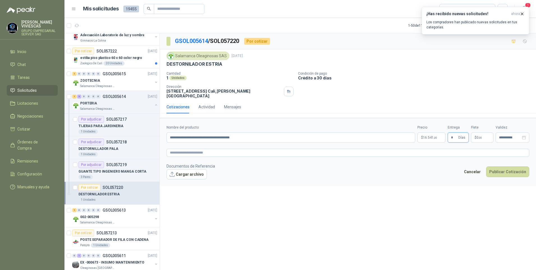
type input "*"
click at [486, 166] on button "Publicar Cotización" at bounding box center [507, 171] width 43 height 11
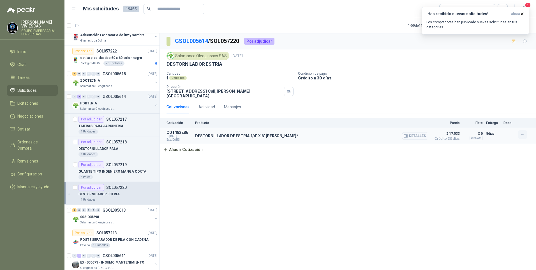
click at [524, 132] on icon "button" at bounding box center [523, 134] width 5 height 5
click at [495, 107] on button "Editar" at bounding box center [511, 108] width 45 height 9
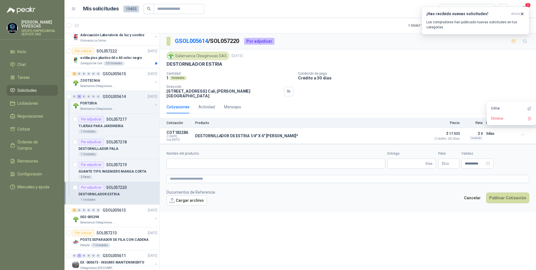
type input "**********"
type input "*"
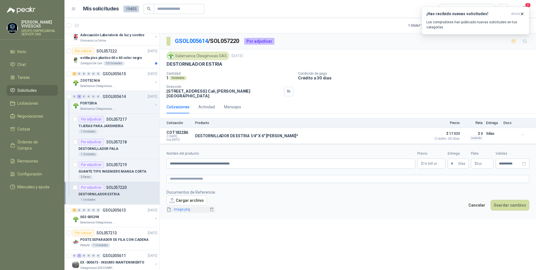
click at [184, 207] on div "image.png" at bounding box center [191, 208] width 49 height 7
click at [184, 207] on link "image.png" at bounding box center [190, 209] width 37 height 5
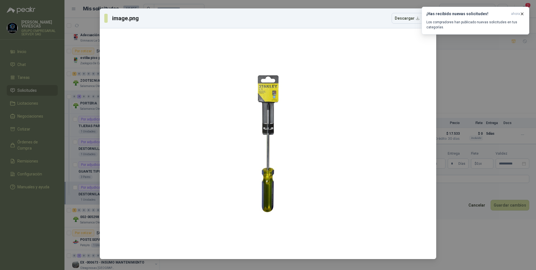
click at [479, 250] on div "image.png Descargar" at bounding box center [268, 135] width 536 height 270
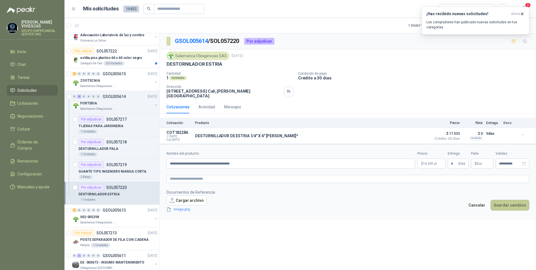
click at [505, 202] on button "Guardar cambios" at bounding box center [510, 205] width 39 height 11
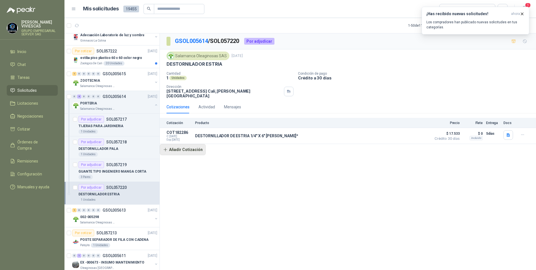
click at [188, 144] on button "Añadir Cotización" at bounding box center [183, 149] width 46 height 11
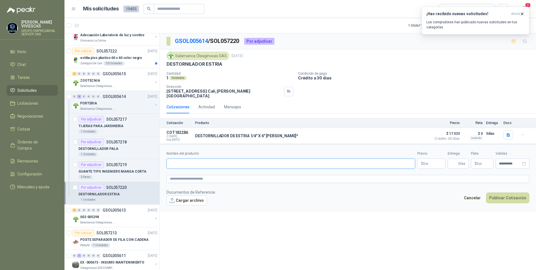
drag, startPoint x: 180, startPoint y: 164, endPoint x: 185, endPoint y: 160, distance: 6.6
click at [179, 164] on input "Nombre del producto" at bounding box center [291, 163] width 249 height 10
type input "**********"
click at [425, 161] on body "[PERSON_NAME] GRUPO EMPRESARIAL SERVER SAS Inicio Chat Tareas Solicitudes Licit…" at bounding box center [268, 135] width 536 height 270
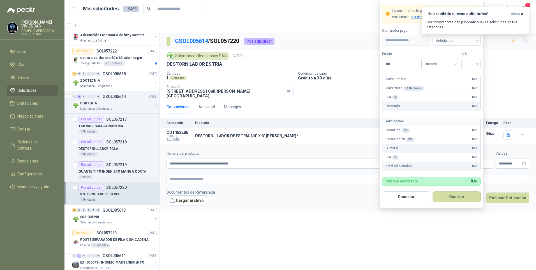
click at [461, 34] on div "¡Has recibido nuevas solicitudes! ahora Los compradores han publicado nuevas so…" at bounding box center [476, 21] width 108 height 28
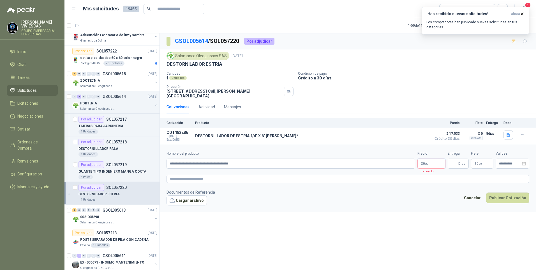
click at [432, 158] on body "[PERSON_NAME] GRUPO EMPRESARIAL SERVER SAS Inicio Chat Tareas Solicitudes Licit…" at bounding box center [268, 135] width 536 height 270
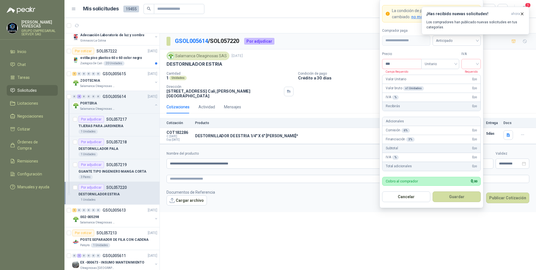
click at [463, 34] on div "¡Has recibido nuevas solicitudes! ahora Los compradores han publicado nuevas so…" at bounding box center [476, 21] width 108 height 28
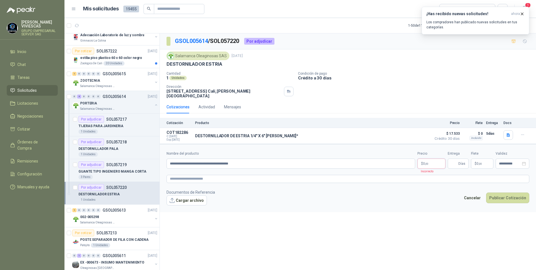
click at [430, 160] on body "[PERSON_NAME] GRUPO EMPRESARIAL SERVER SAS Inicio Chat Tareas Solicitudes Licit…" at bounding box center [268, 135] width 536 height 270
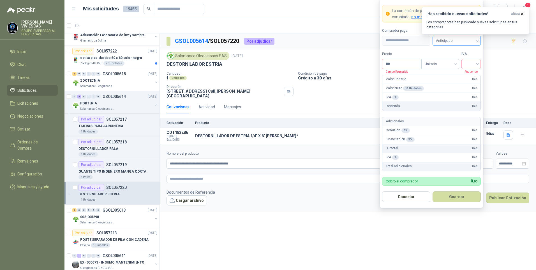
click at [477, 41] on span "Anticipado" at bounding box center [457, 40] width 42 height 8
drag, startPoint x: 453, startPoint y: 62, endPoint x: 413, endPoint y: 76, distance: 42.0
click at [452, 62] on div "Crédito a 30 días" at bounding box center [456, 61] width 39 height 6
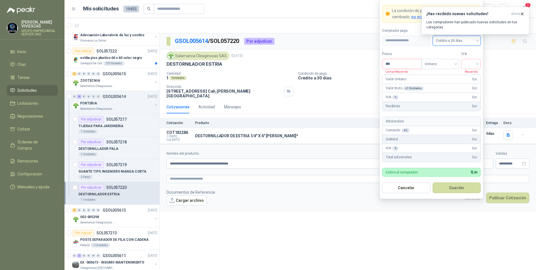
click at [397, 67] on input "***" at bounding box center [402, 64] width 39 height 10
type input "*******"
drag, startPoint x: 472, startPoint y: 62, endPoint x: 473, endPoint y: 70, distance: 7.7
click at [472, 62] on input "search" at bounding box center [471, 63] width 13 height 8
click at [472, 73] on div "19%" at bounding box center [471, 75] width 10 height 6
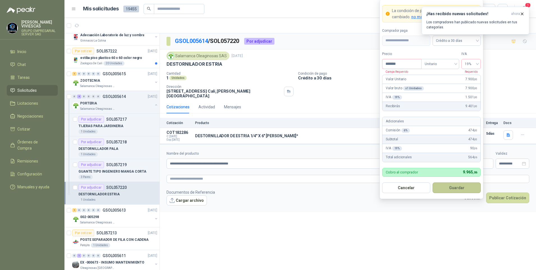
click at [453, 187] on button "Guardar" at bounding box center [457, 187] width 48 height 11
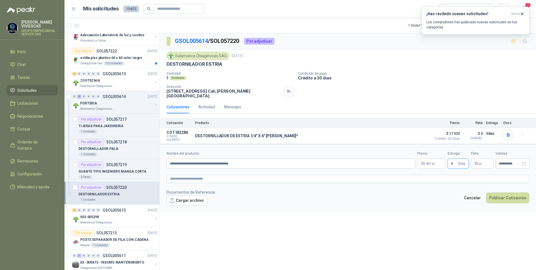
type input "*"
click at [359, 209] on div "**********" at bounding box center [348, 152] width 376 height 238
click at [188, 198] on button "Cargar archivo" at bounding box center [187, 200] width 40 height 10
click at [508, 200] on button "Publicar Cotización" at bounding box center [507, 205] width 43 height 11
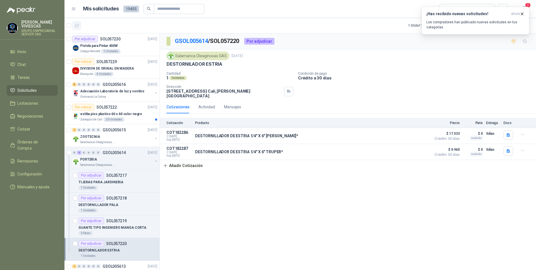
click at [77, 25] on icon "button" at bounding box center [77, 25] width 5 height 5
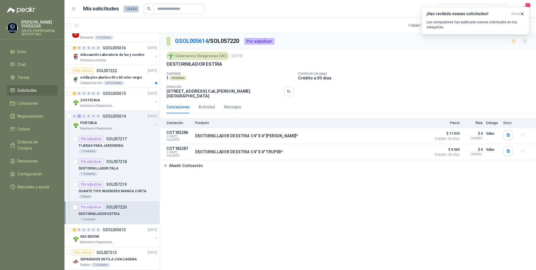
scroll to position [196, 0]
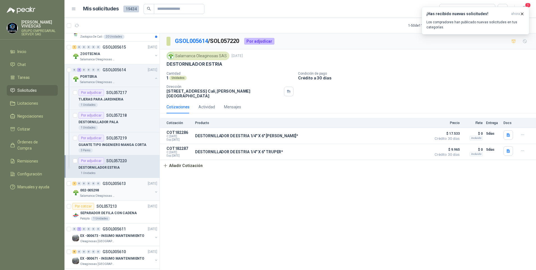
click at [95, 193] on div "002-005298" at bounding box center [116, 190] width 73 height 7
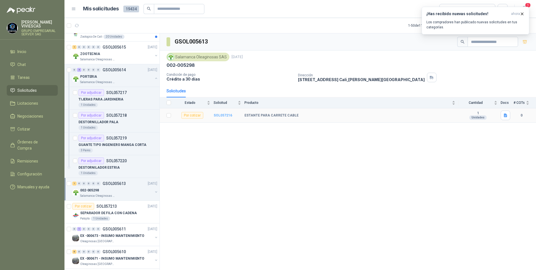
click at [219, 116] on b "SOL057216" at bounding box center [223, 115] width 19 height 4
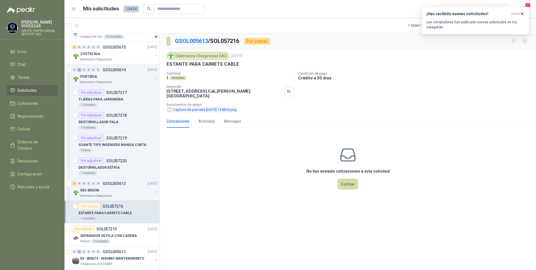
click at [184, 107] on button "Captura de pantalla [DATE] 114810.png" at bounding box center [202, 110] width 71 height 6
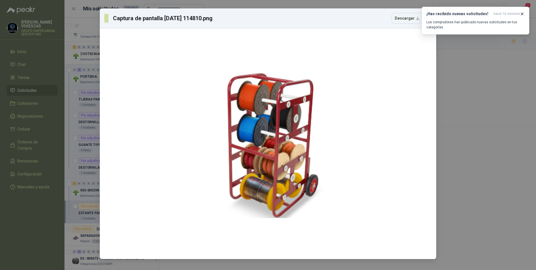
click at [77, 125] on div "Captura de pantalla [DATE] 114810.png Descargar" at bounding box center [268, 135] width 536 height 270
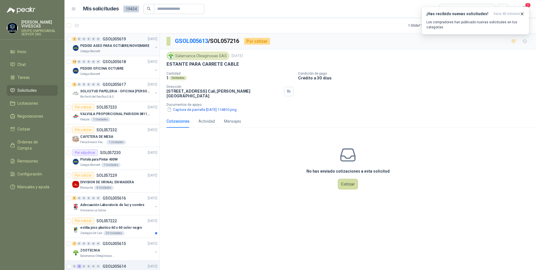
click at [105, 43] on p "PEDIDO ASEO PARA OCTUBRE/NOVIEMBRE" at bounding box center [114, 45] width 69 height 5
